Goal: Find specific page/section: Find specific page/section

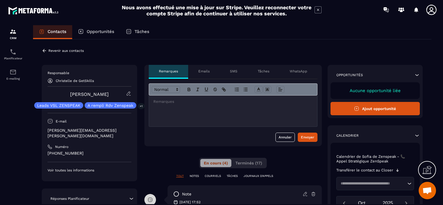
click at [374, 108] on button "Ajout opportunité" at bounding box center [375, 108] width 90 height 13
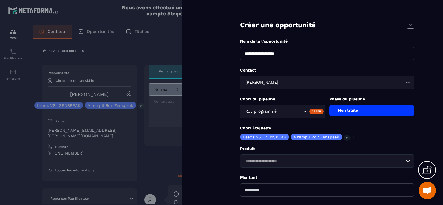
click at [408, 83] on icon "Search for option" at bounding box center [408, 83] width 6 height 6
click at [411, 25] on icon at bounding box center [410, 25] width 7 height 7
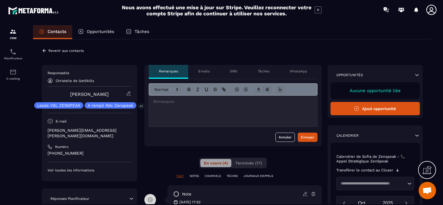
click at [54, 50] on p "Revenir aux contacts" at bounding box center [65, 51] width 35 height 4
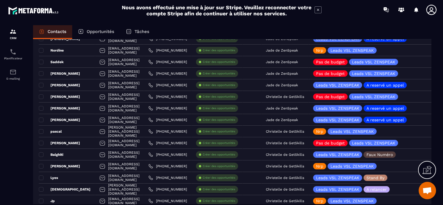
scroll to position [116, 0]
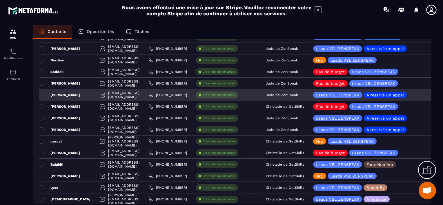
click at [79, 95] on p "[PERSON_NAME]" at bounding box center [59, 95] width 41 height 5
